Goal: Transaction & Acquisition: Purchase product/service

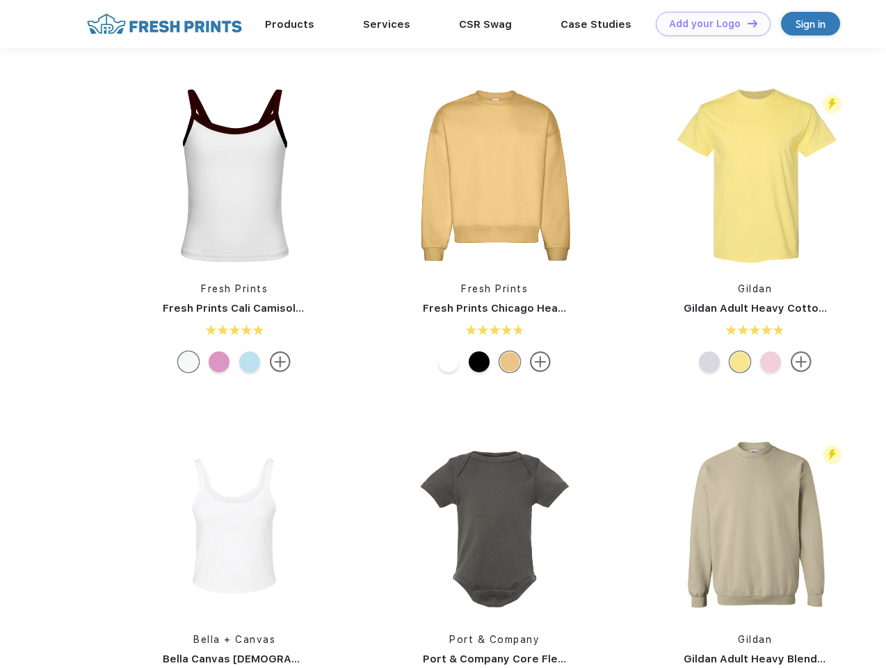
scroll to position [1, 0]
click at [708, 24] on link "Add your Logo Design Tool" at bounding box center [713, 24] width 115 height 24
click at [0, 0] on div "Design Tool" at bounding box center [0, 0] width 0 height 0
click at [746, 23] on link "Add your Logo Design Tool" at bounding box center [713, 24] width 115 height 24
click at [234, 175] on img at bounding box center [234, 175] width 185 height 185
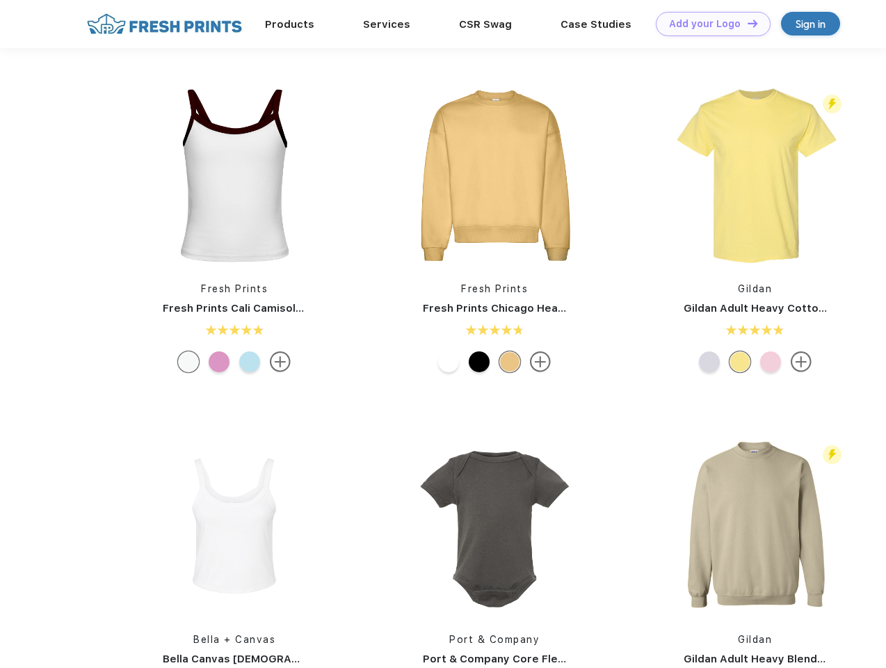
click at [188, 362] on div at bounding box center [188, 361] width 21 height 21
click at [219, 362] on div at bounding box center [219, 361] width 21 height 21
click at [250, 362] on div at bounding box center [249, 361] width 21 height 21
click at [495, 175] on img at bounding box center [494, 175] width 185 height 185
click at [449, 362] on div at bounding box center [448, 361] width 21 height 21
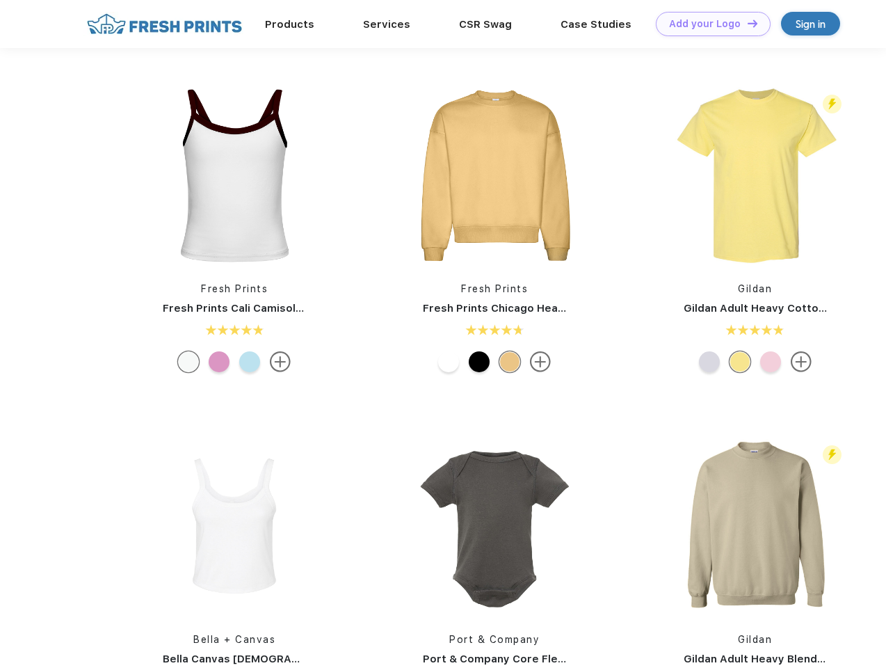
click at [479, 362] on div at bounding box center [479, 361] width 21 height 21
